Goal: Find specific page/section: Find specific page/section

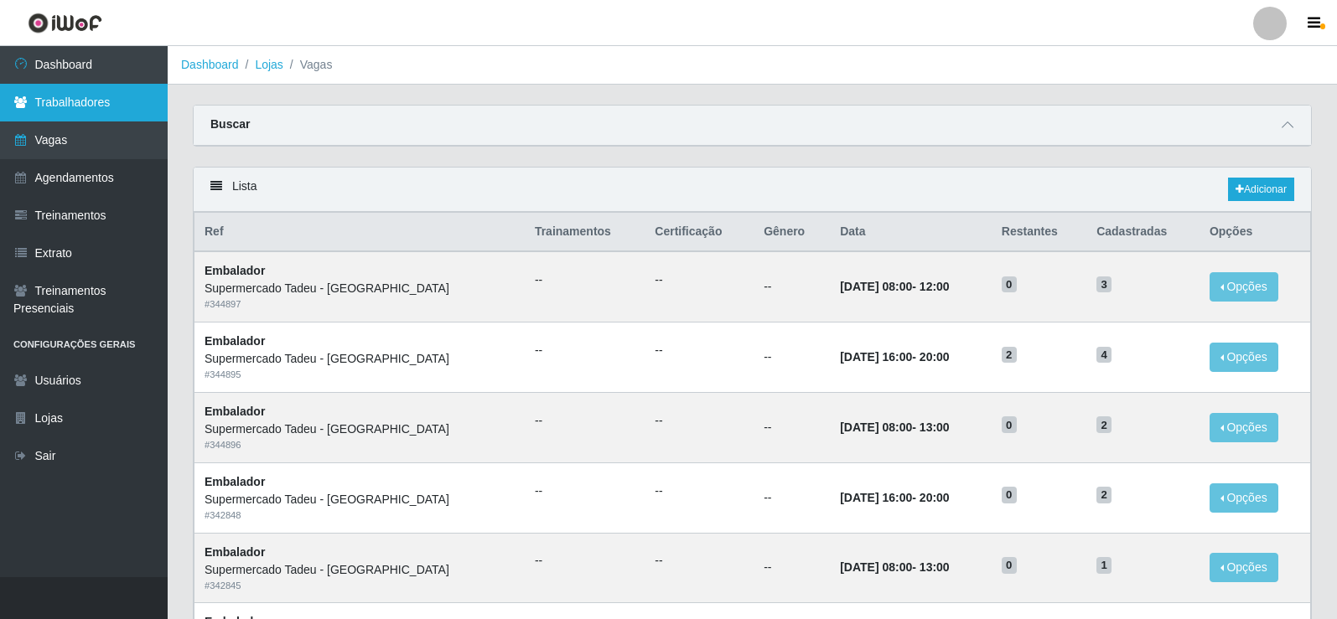
click at [97, 106] on link "Trabalhadores" at bounding box center [84, 103] width 168 height 38
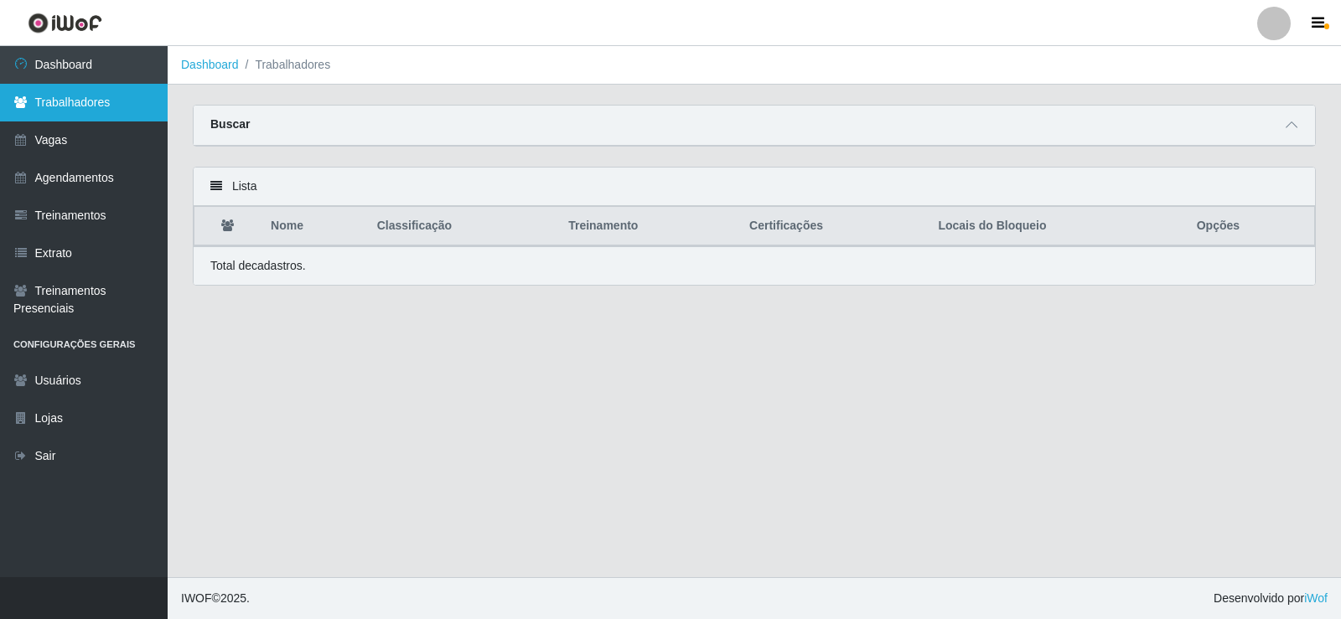
drag, startPoint x: 84, startPoint y: 69, endPoint x: 97, endPoint y: 91, distance: 25.6
click at [85, 68] on link "Dashboard" at bounding box center [84, 65] width 168 height 38
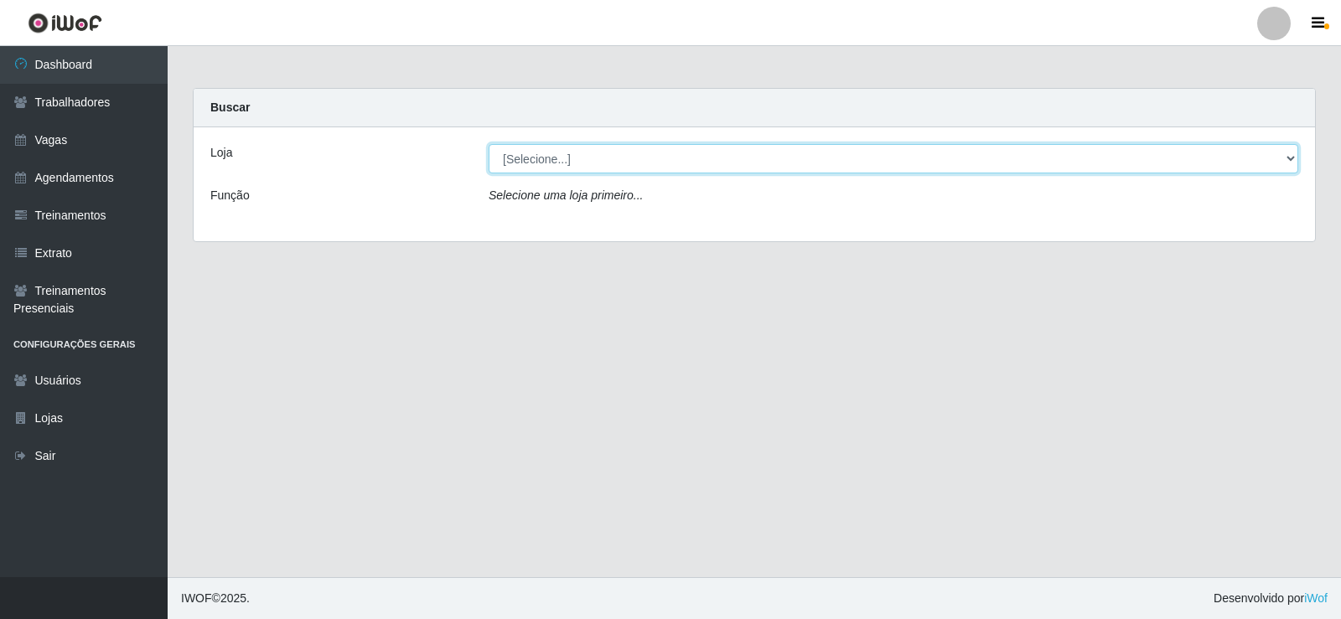
drag, startPoint x: 525, startPoint y: 145, endPoint x: 541, endPoint y: 167, distance: 27.0
click at [526, 146] on select "[Selecione...] Supermercado Tadeu - [GEOGRAPHIC_DATA]" at bounding box center [894, 158] width 810 height 29
select select "195"
click at [489, 144] on select "[Selecione...] Supermercado Tadeu - [GEOGRAPHIC_DATA]" at bounding box center [894, 158] width 810 height 29
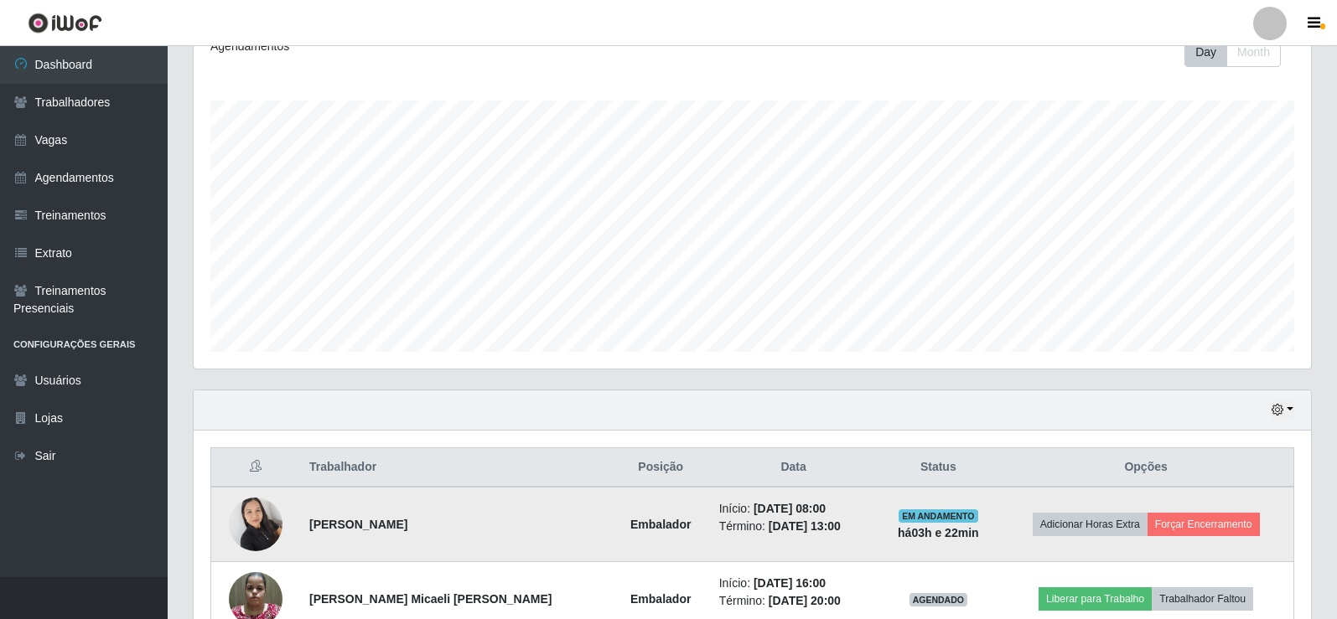
scroll to position [419, 0]
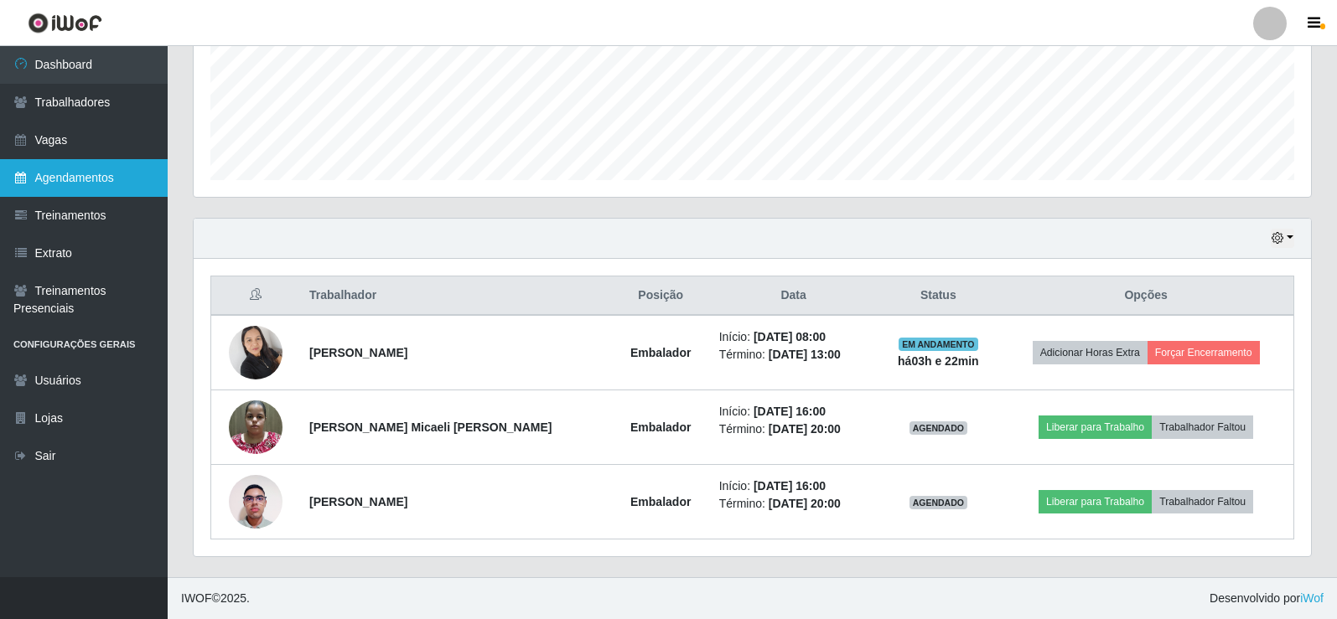
click at [56, 171] on link "Agendamentos" at bounding box center [84, 178] width 168 height 38
